Goal: Task Accomplishment & Management: Use online tool/utility

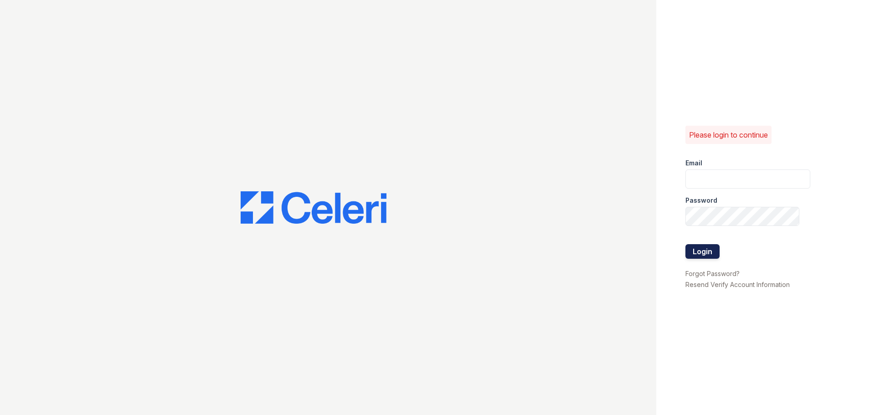
type input "[EMAIL_ADDRESS][PERSON_NAME][DOMAIN_NAME]"
click at [690, 252] on button "Login" at bounding box center [702, 251] width 34 height 15
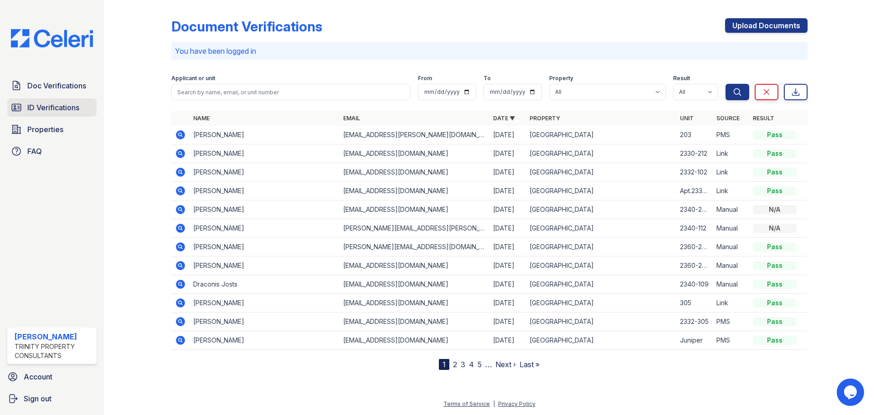
click at [68, 109] on span "ID Verifications" at bounding box center [53, 107] width 52 height 11
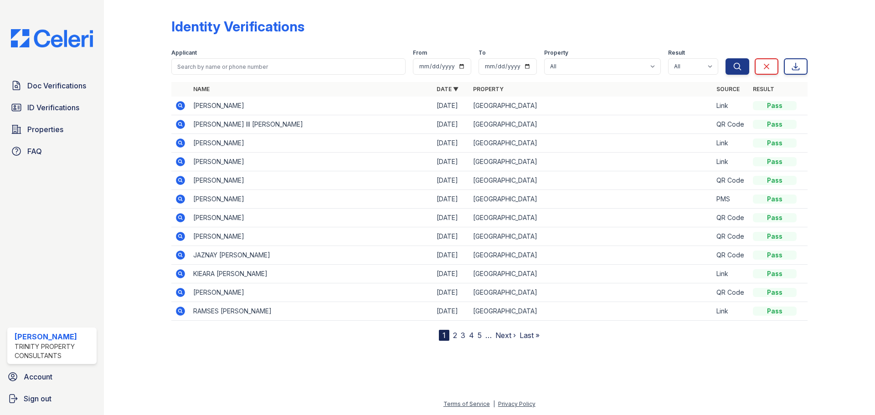
click at [176, 143] on icon at bounding box center [180, 143] width 9 height 9
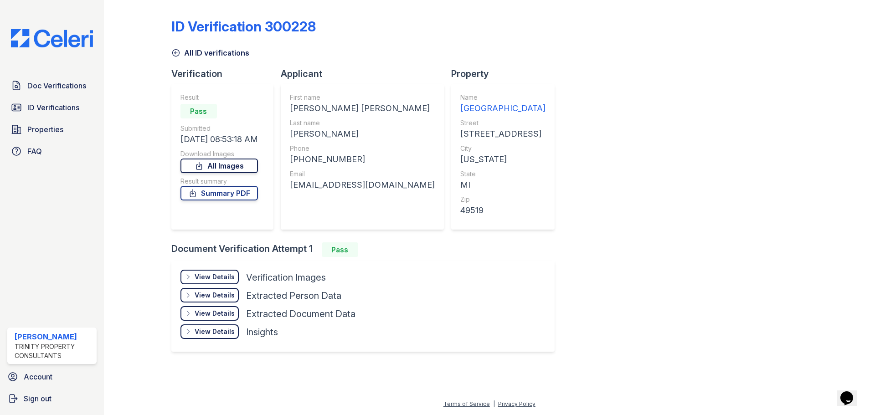
click at [221, 167] on link "All Images" at bounding box center [218, 166] width 77 height 15
click at [235, 197] on link "Summary PDF" at bounding box center [218, 193] width 77 height 15
click at [45, 90] on span "Doc Verifications" at bounding box center [56, 85] width 59 height 11
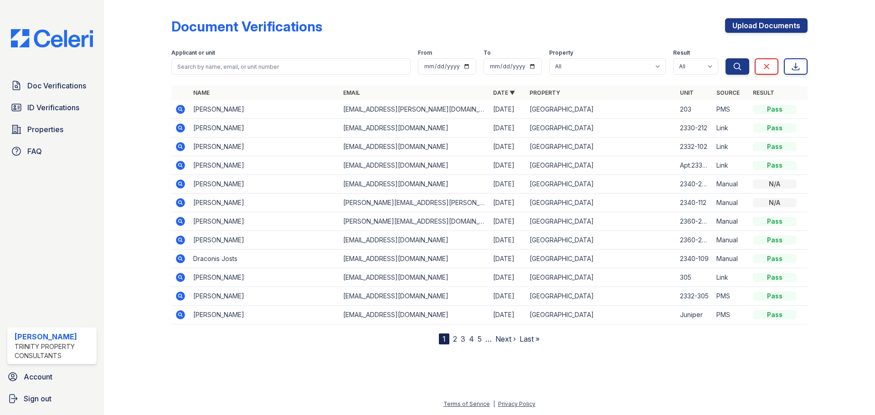
click at [90, 59] on div "Doc Verifications ID Verifications Properties FAQ Jasmine Pacheco Trinity Prope…" at bounding box center [52, 207] width 104 height 415
click at [74, 102] on span "ID Verifications" at bounding box center [53, 107] width 52 height 11
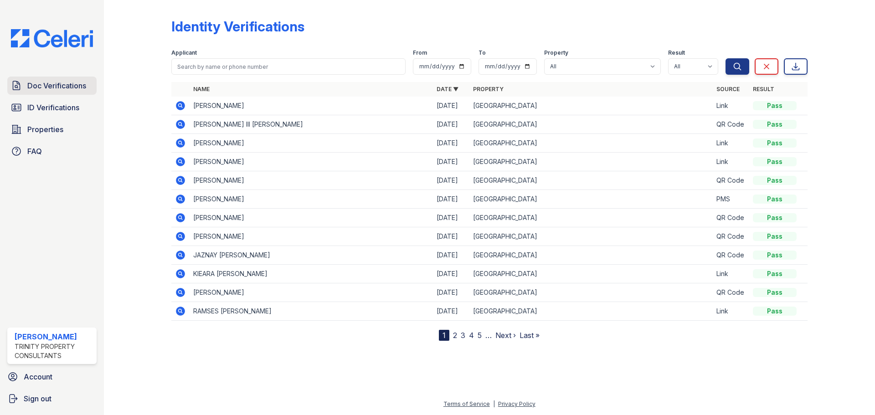
click at [73, 80] on link "Doc Verifications" at bounding box center [51, 86] width 89 height 18
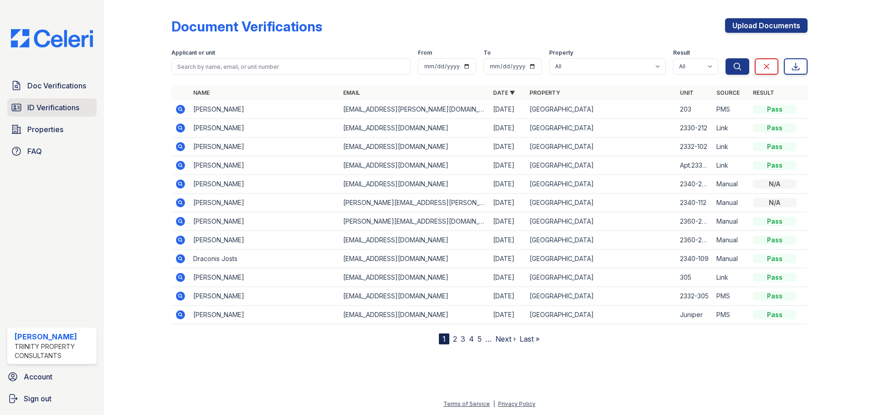
click at [78, 110] on span "ID Verifications" at bounding box center [53, 107] width 52 height 11
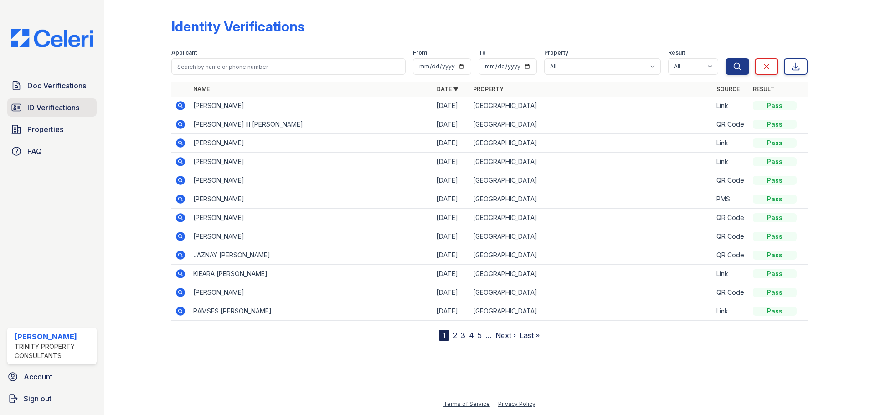
click at [75, 103] on span "ID Verifications" at bounding box center [53, 107] width 52 height 11
